Goal: Task Accomplishment & Management: Complete application form

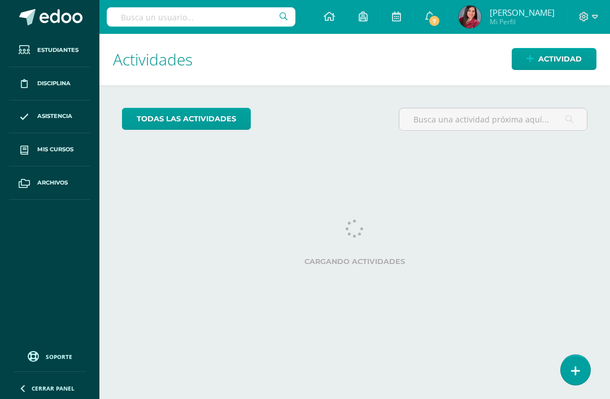
scroll to position [36, 5]
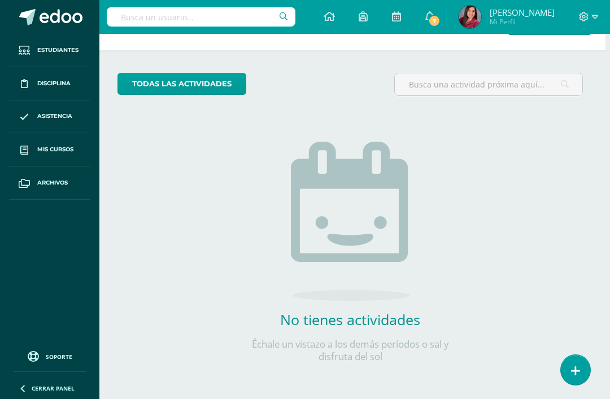
click at [43, 79] on span "Disciplina" at bounding box center [53, 83] width 33 height 9
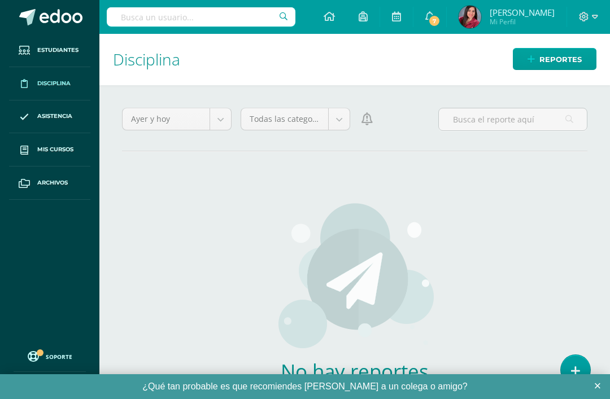
click at [287, 113] on body "Estudiantes Disciplina Asistencia Mis cursos Archivos Soporte Ayuda Reportar un…" at bounding box center [305, 199] width 610 height 399
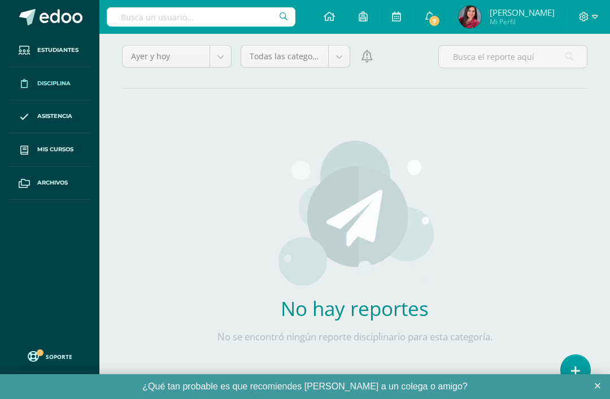
click at [214, 60] on body "Estudiantes Disciplina Asistencia Mis cursos Archivos Soporte Ayuda Reportar un…" at bounding box center [305, 136] width 610 height 399
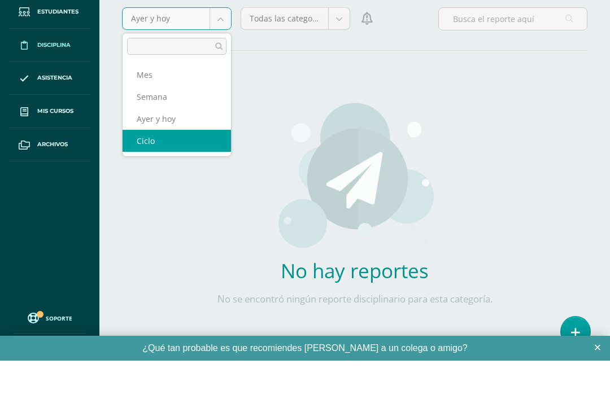
select select "cycle"
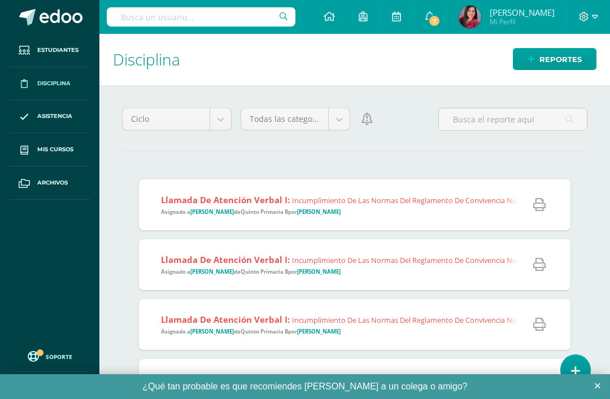
click at [337, 120] on body "Estudiantes Disciplina Asistencia Mis cursos Archivos Soporte Ayuda Reportar un…" at bounding box center [305, 199] width 610 height 399
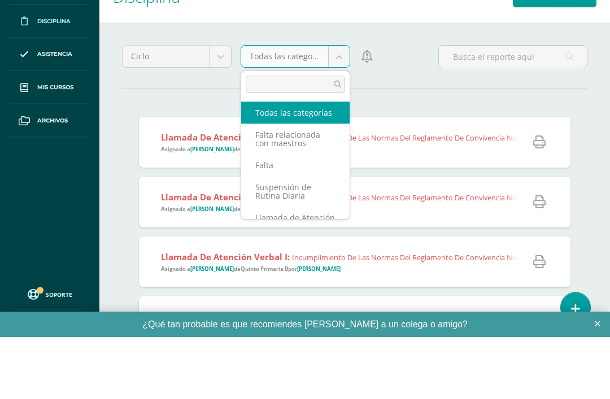
scroll to position [63, 0]
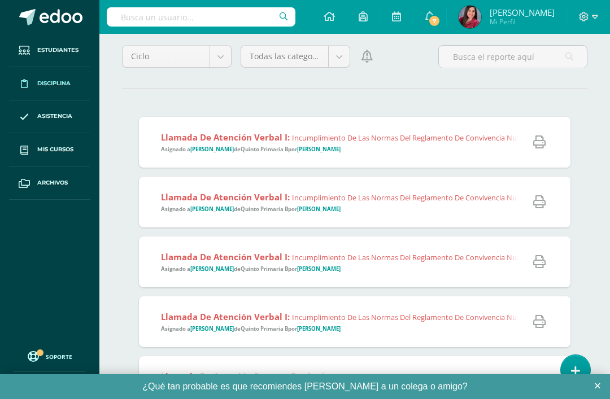
click at [339, 50] on body "Estudiantes Disciplina Asistencia Mis cursos Archivos Soporte Ayuda Reportar un…" at bounding box center [305, 136] width 610 height 399
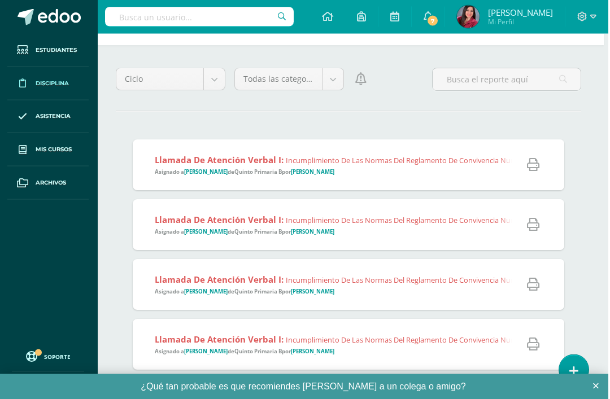
scroll to position [0, 5]
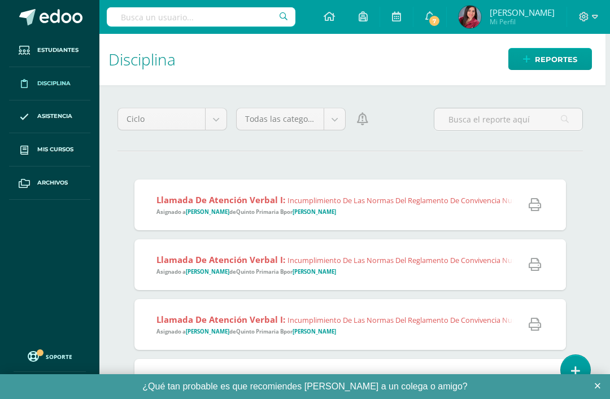
click at [537, 206] on icon at bounding box center [534, 205] width 12 height 12
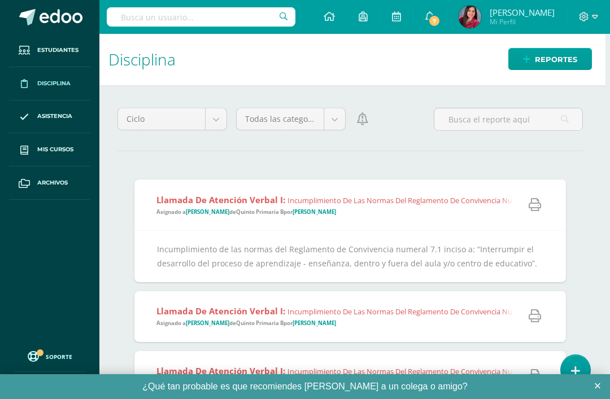
click at [578, 357] on link at bounding box center [575, 370] width 29 height 30
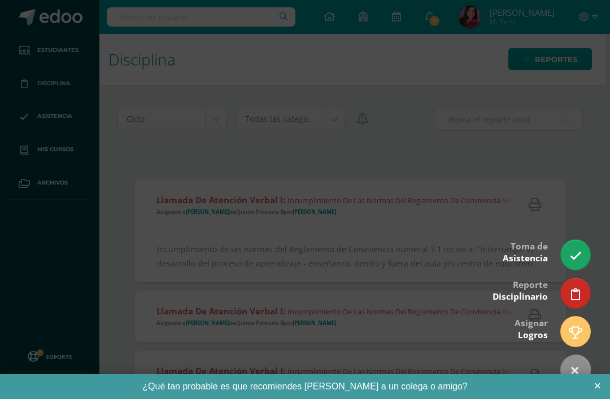
click at [581, 290] on link at bounding box center [575, 293] width 29 height 30
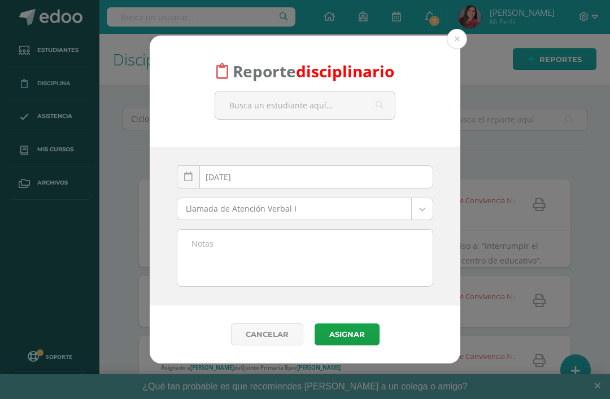
scroll to position [0, 0]
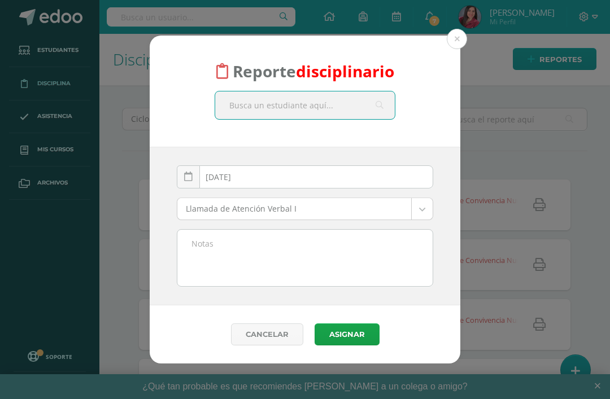
click at [338, 100] on input "text" at bounding box center [305, 105] width 180 height 28
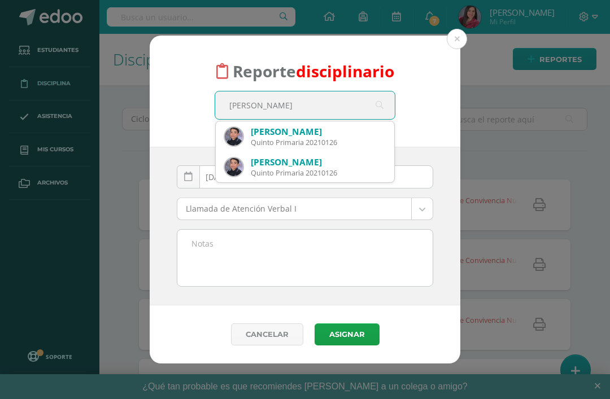
type input "José Ju"
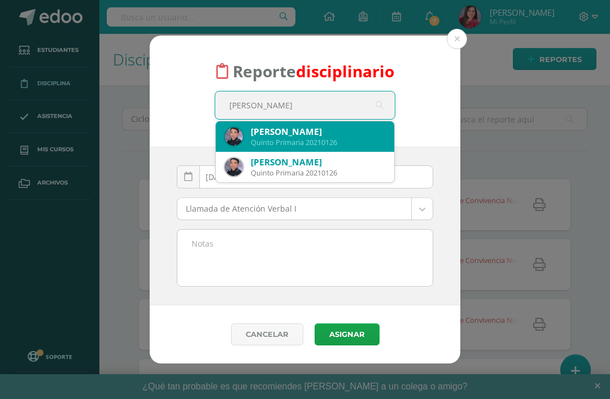
click at [336, 137] on div "José Ricardo Juárez León" at bounding box center [318, 132] width 134 height 12
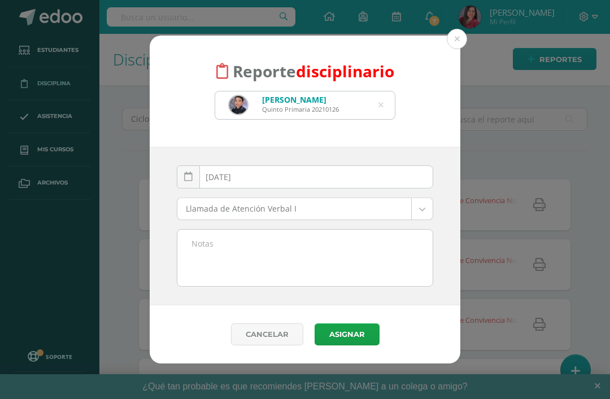
click at [383, 207] on body "Reporte disciplinario José Ricardo Juárez León Quinto Primaria 20210126 José Ju…" at bounding box center [305, 199] width 610 height 399
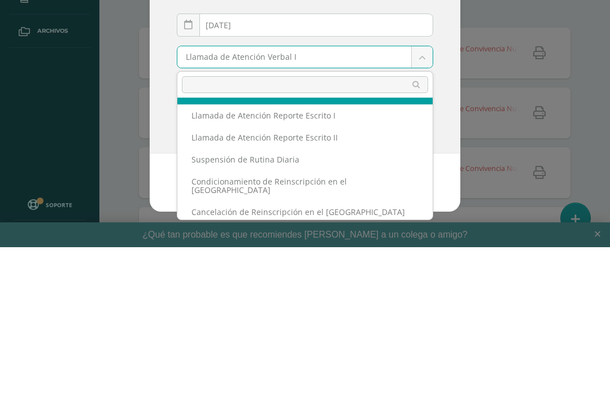
scroll to position [41, 0]
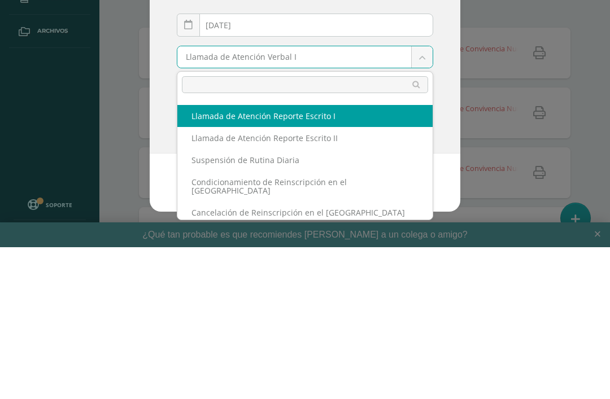
select select "13"
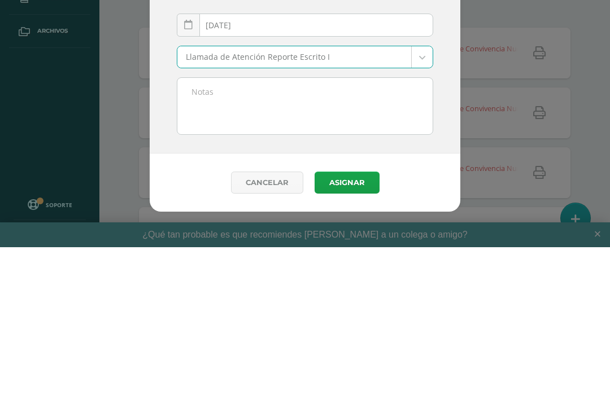
type input "F"
click at [222, 230] on textarea at bounding box center [304, 258] width 255 height 56
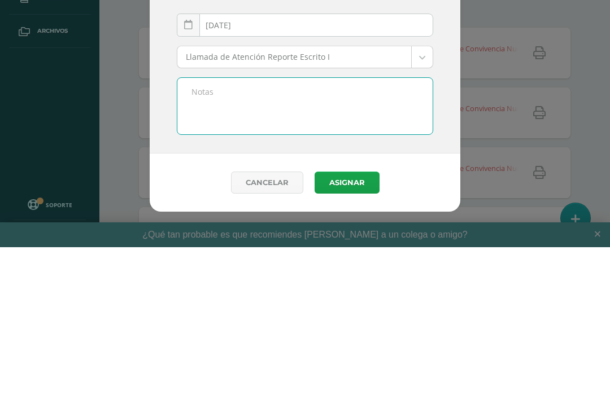
type textarea "F"
click at [194, 230] on textarea "F" at bounding box center [304, 258] width 255 height 56
click at [187, 230] on textarea "F" at bounding box center [304, 258] width 255 height 56
click at [232, 230] on textarea "F" at bounding box center [304, 258] width 255 height 56
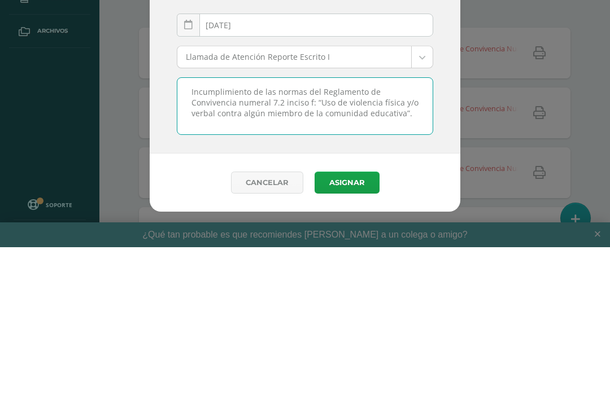
type textarea "Incumplimiento de las normas del Reglamento de Convivencia numeral 7.2 inciso f…"
click at [303, 166] on input "[DATE]" at bounding box center [304, 177] width 255 height 22
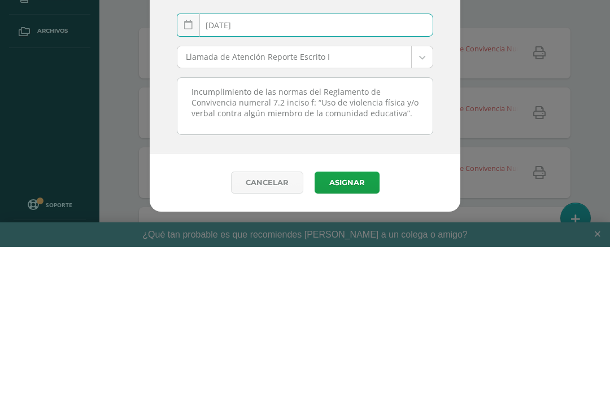
click at [189, 172] on icon at bounding box center [188, 177] width 8 height 10
click at [190, 172] on icon at bounding box center [188, 177] width 8 height 10
click at [289, 166] on input "[DATE]" at bounding box center [304, 177] width 255 height 22
click at [312, 166] on input "[DATE]" at bounding box center [304, 177] width 255 height 22
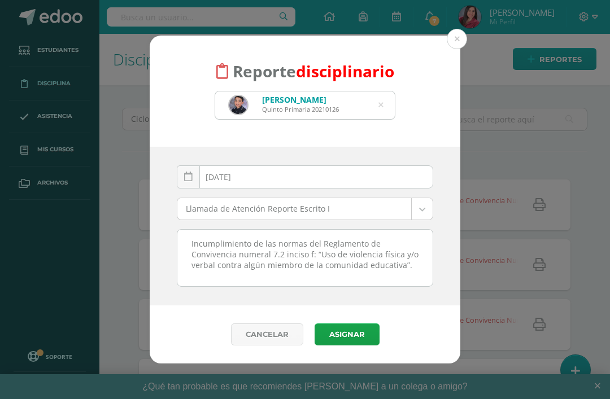
type input "[DATE]"
click at [362, 336] on button "Asignar" at bounding box center [346, 334] width 65 height 22
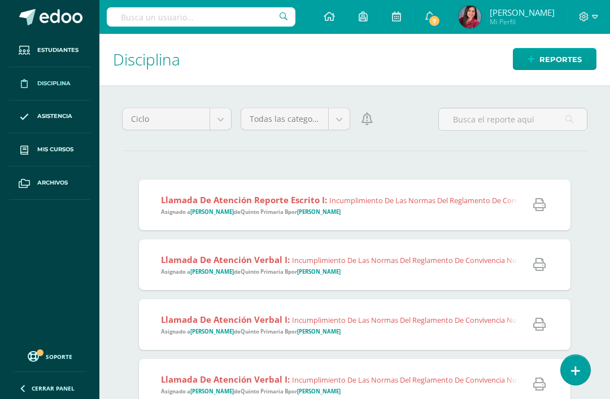
click at [538, 204] on icon at bounding box center [539, 205] width 12 height 12
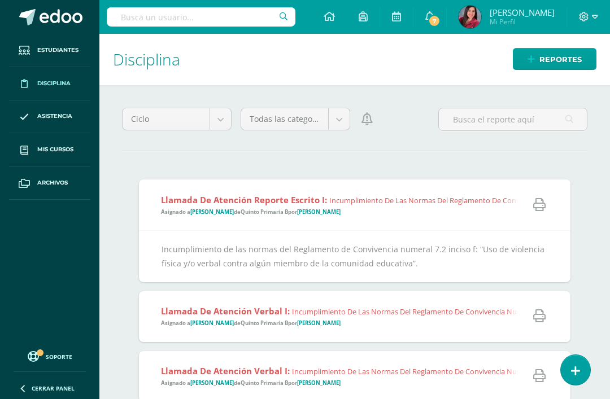
click at [580, 369] on link at bounding box center [575, 370] width 29 height 30
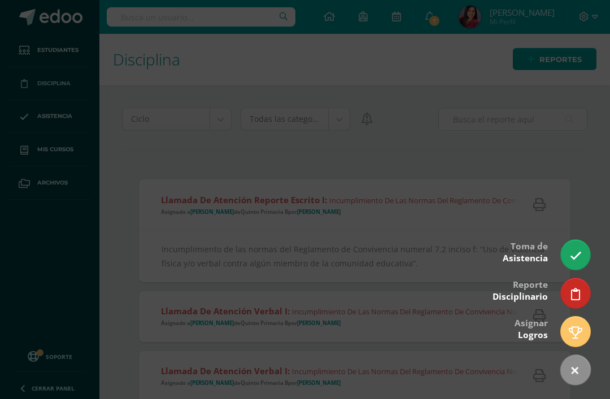
click at [581, 292] on link at bounding box center [575, 293] width 29 height 30
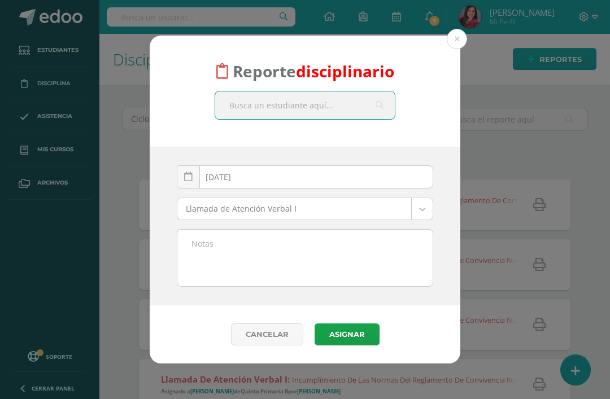
click at [333, 106] on input "text" at bounding box center [305, 105] width 180 height 28
type input "William"
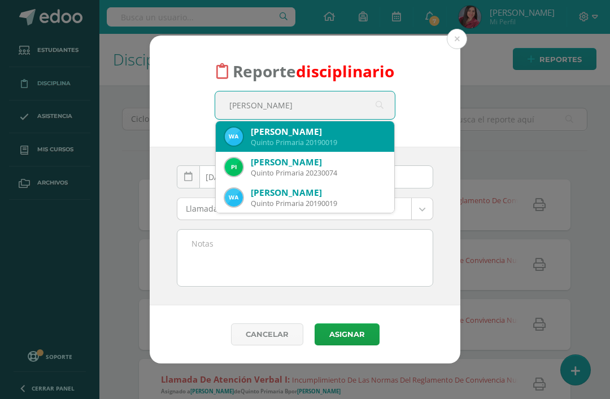
click at [340, 130] on div "William Andrés Arias Aguilar" at bounding box center [318, 132] width 134 height 12
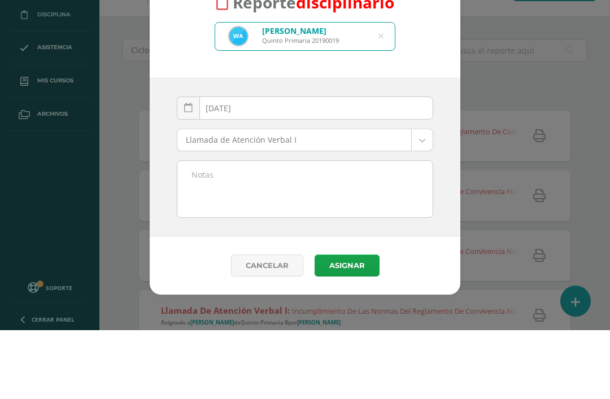
click at [268, 166] on input "[DATE]" at bounding box center [304, 177] width 255 height 22
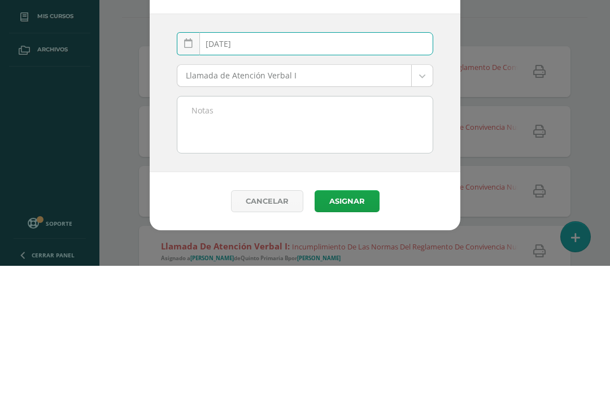
type input "[DATE]"
click at [406, 75] on body "Reporte disciplinario William Andrés Arias Aguilar Quinto Primaria 20190019 Wil…" at bounding box center [305, 199] width 610 height 399
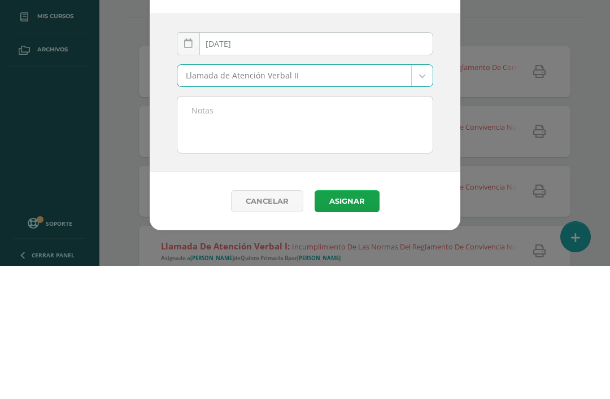
select select "12"
click at [347, 230] on textarea at bounding box center [304, 258] width 255 height 56
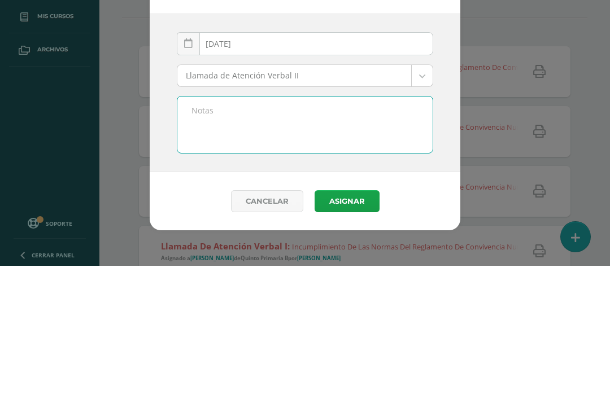
type textarea "I"
click at [191, 230] on textarea "inciso a:" at bounding box center [304, 258] width 255 height 56
click at [239, 230] on textarea "Incumplimiento de las normas del Reglamento de Convivencia por el inciso a:" at bounding box center [304, 258] width 255 height 56
click at [293, 230] on textarea "Incumplimiento de las normas del Reglamento de Convivencia numeral 7.1por el in…" at bounding box center [304, 258] width 255 height 56
click at [297, 230] on textarea "Incumplimiento de las normas del Reglamento de Convivencia numeral 7.1por el in…" at bounding box center [304, 258] width 255 height 56
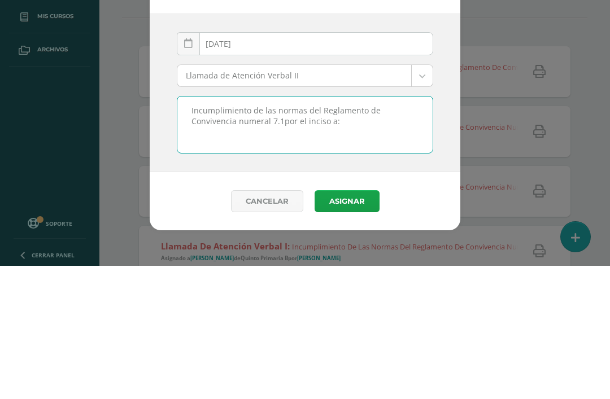
click at [305, 230] on textarea "Incumplimiento de las normas del Reglamento de Convivencia numeral 7.1por el in…" at bounding box center [304, 258] width 255 height 56
click at [352, 230] on textarea "Incumplimiento de las normas del Reglamento de Convivencia numeral 7.1, inciso …" at bounding box center [304, 258] width 255 height 56
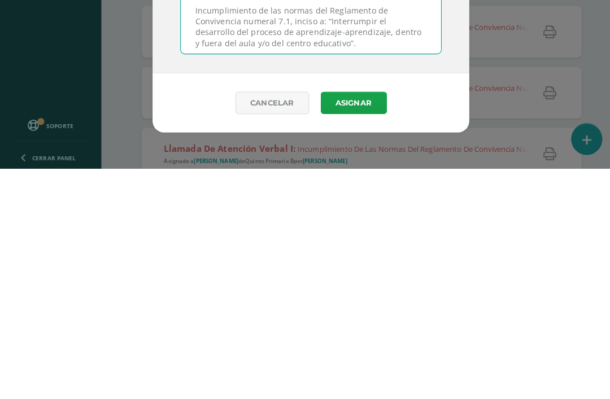
scroll to position [36, 0]
type textarea "Incumplimiento de las normas del Reglamento de Convivencia numeral 7.1, inciso …"
click at [353, 323] on button "Asignar" at bounding box center [346, 334] width 65 height 22
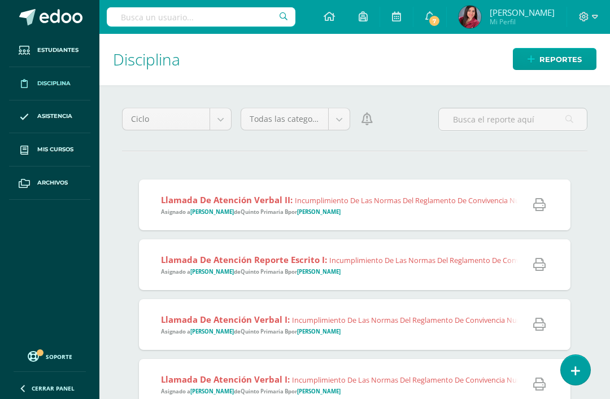
click at [540, 206] on icon at bounding box center [539, 205] width 12 height 12
